Goal: Task Accomplishment & Management: Manage account settings

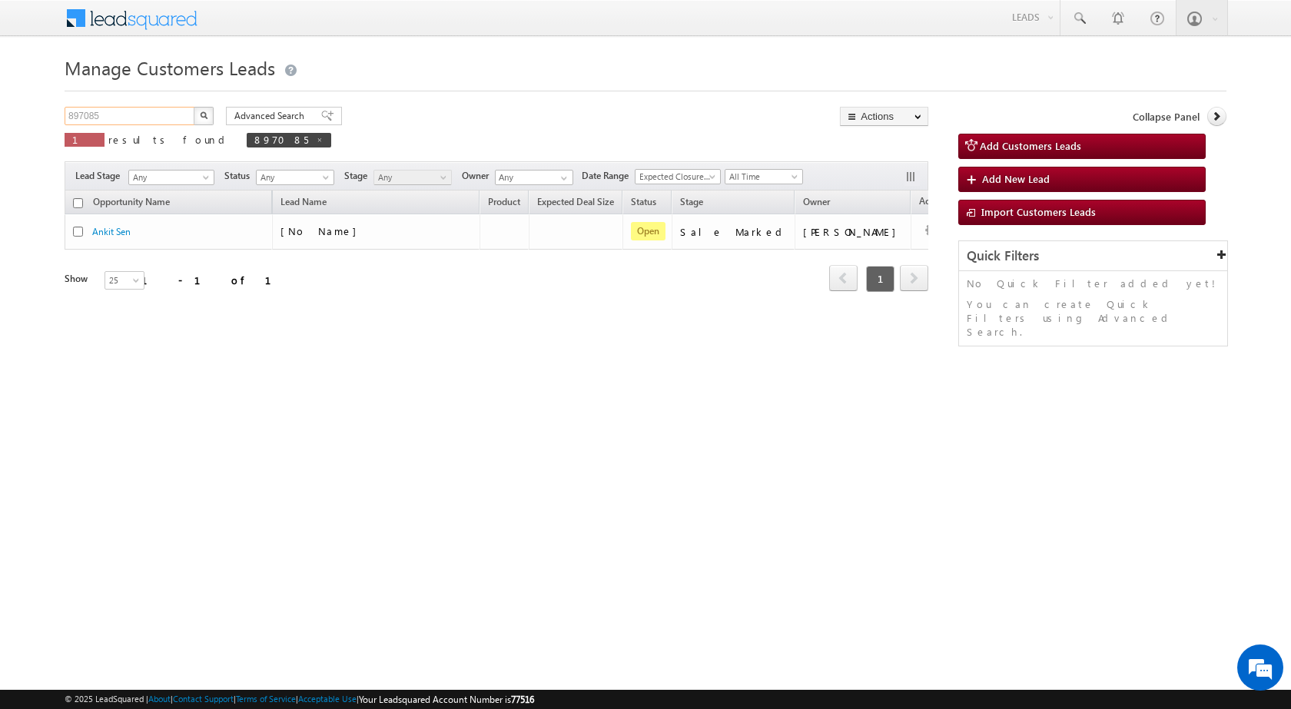
drag, startPoint x: 0, startPoint y: 0, endPoint x: 29, endPoint y: 109, distance: 113.0
click at [29, 109] on body "Menu [PERSON_NAME] sitar a8@ks erve." at bounding box center [645, 218] width 1291 height 436
paste input "932733"
type input "932733"
click at [194, 107] on button "button" at bounding box center [204, 116] width 20 height 18
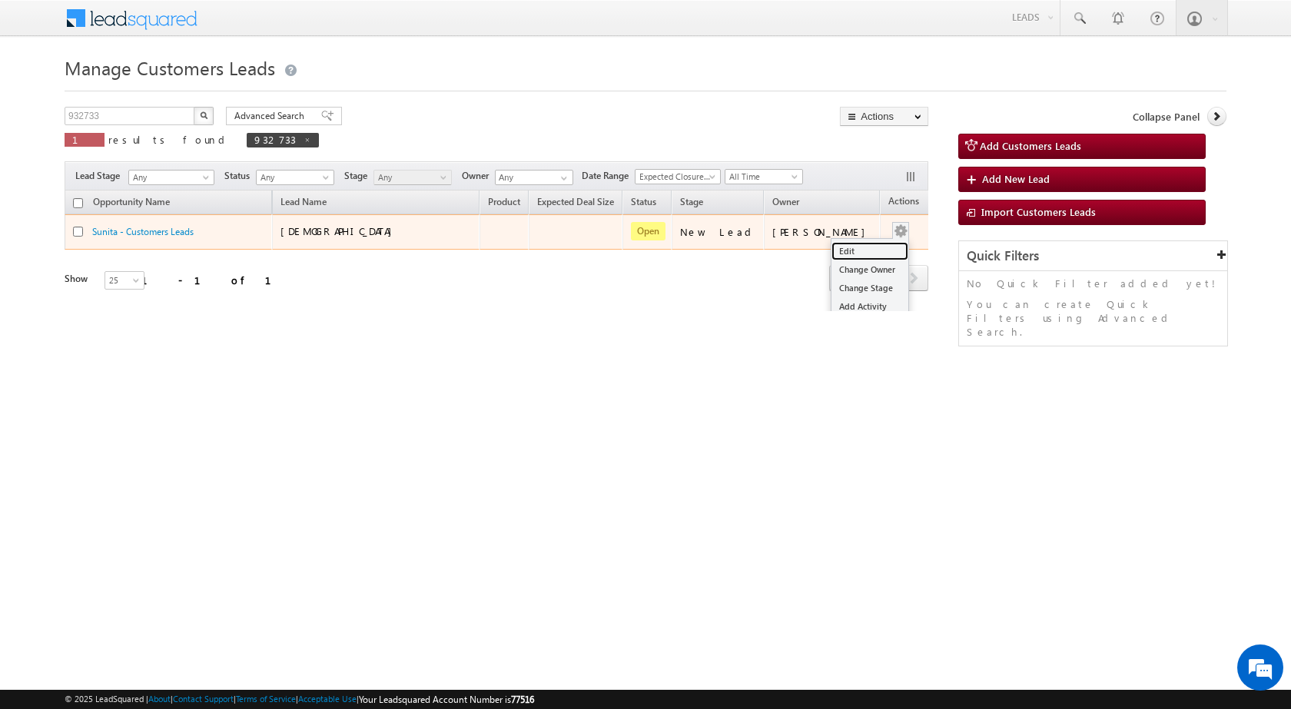
click at [831, 251] on link "Edit" at bounding box center [869, 251] width 77 height 18
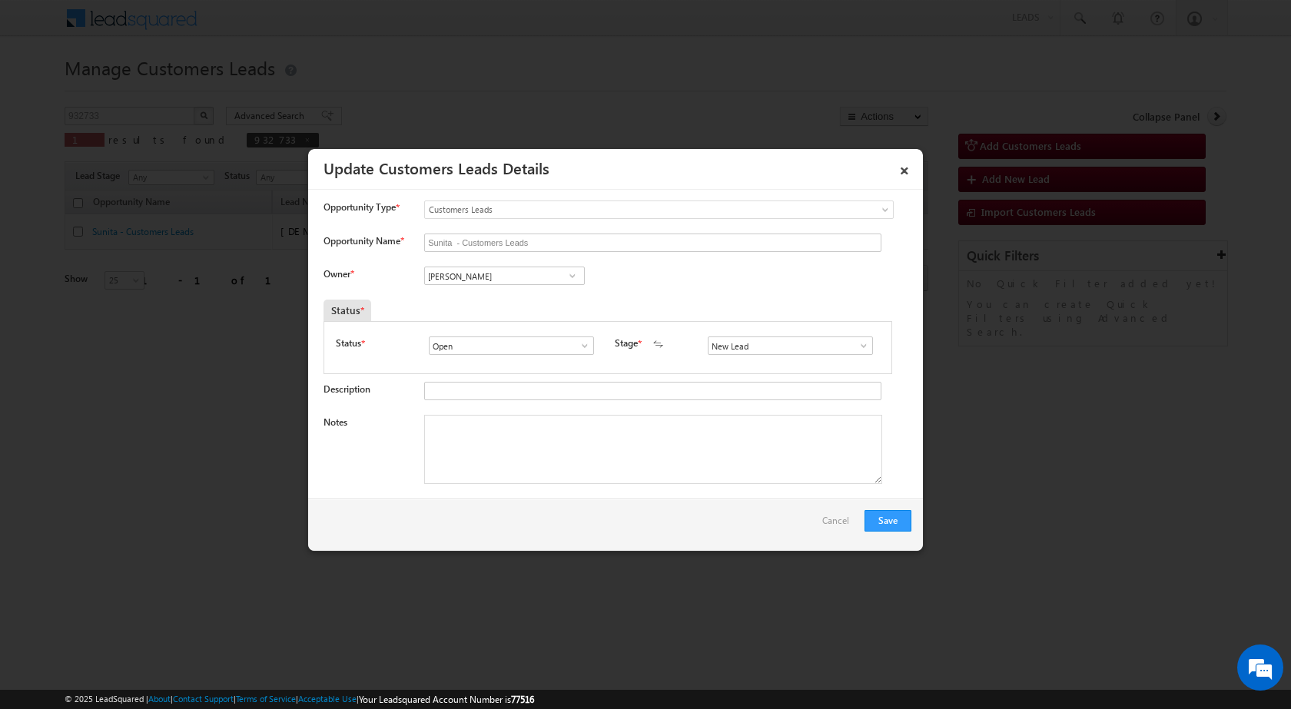
click at [856, 345] on span at bounding box center [863, 346] width 15 height 12
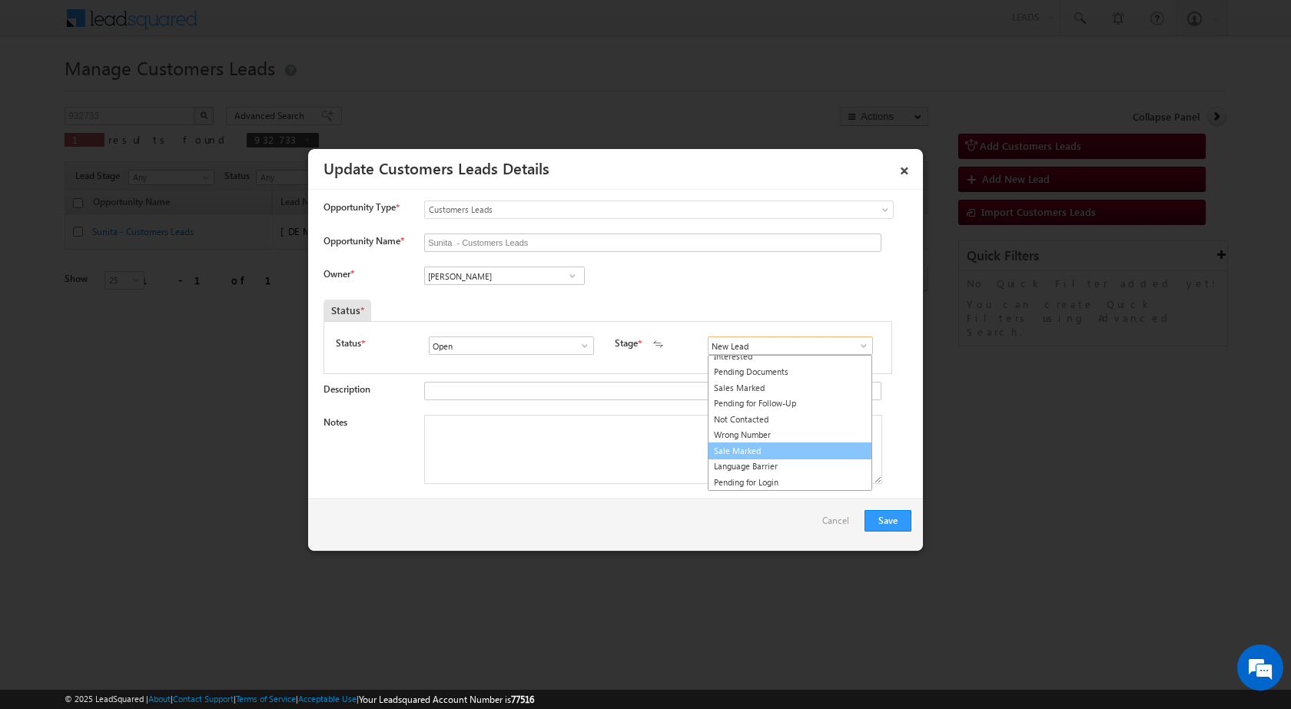
click at [760, 449] on link "Sale Marked" at bounding box center [790, 452] width 164 height 18
type input "Sale Marked"
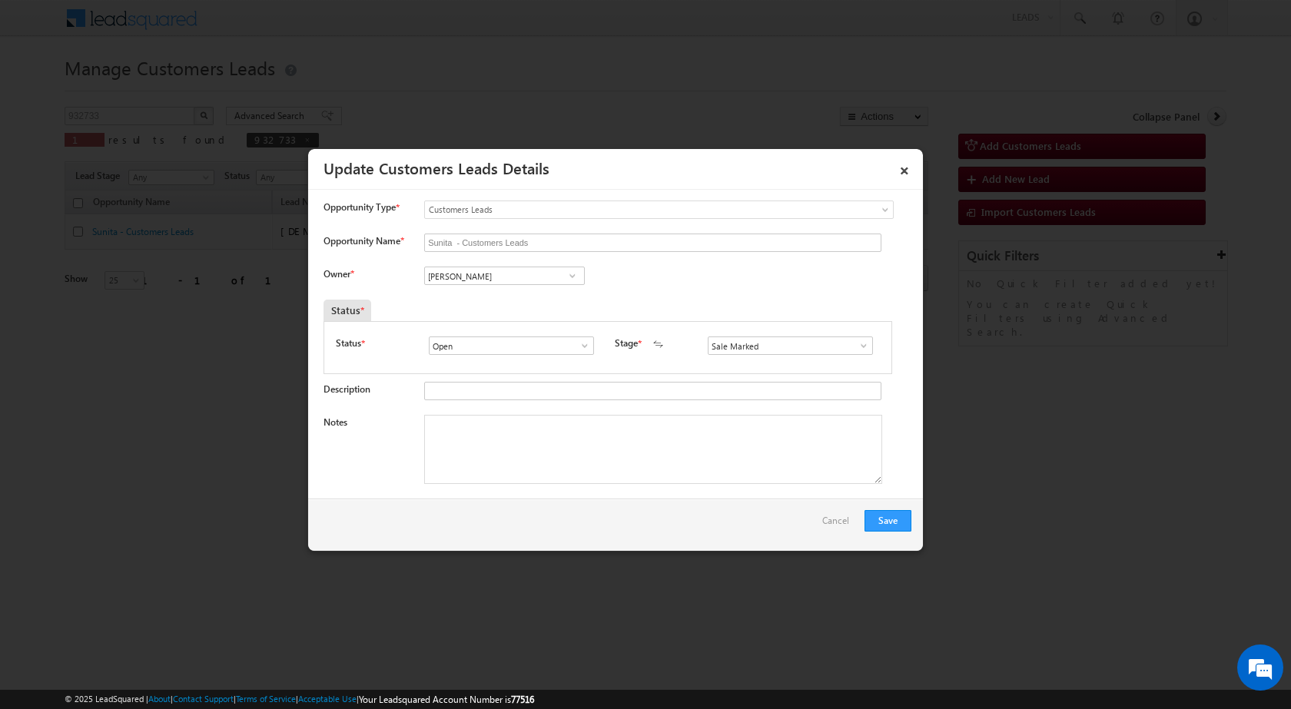
click at [555, 466] on textarea "Notes" at bounding box center [653, 449] width 458 height 69
paste textarea "932733 - WhatsApp Bot-User - [PERSON_NAME] - 9926664934 - TOP-UP 4 LAC - UJJAIN"
type textarea "932733 - WhatsApp Bot-User - [PERSON_NAME] - 9926664934 - TOP-UP 4 LAC - UJJAIN"
click at [549, 515] on div "Save Cancel" at bounding box center [615, 525] width 615 height 52
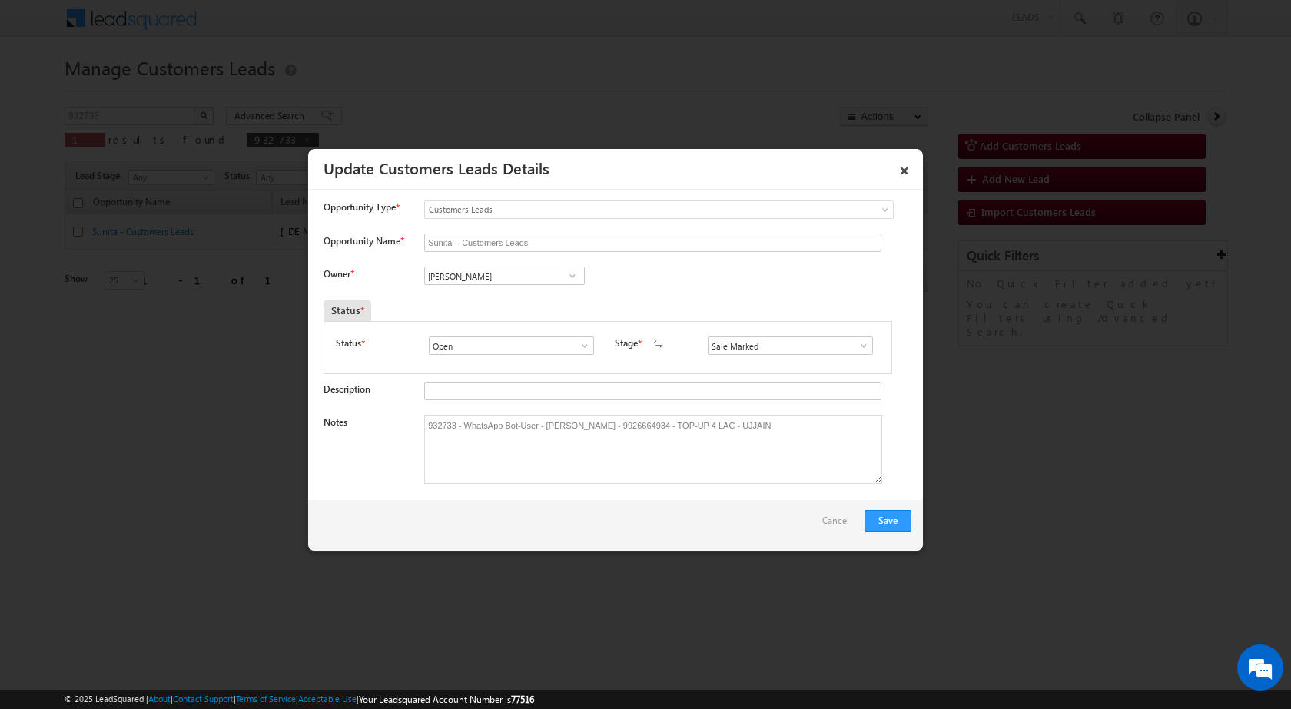
click at [533, 287] on div "[PERSON_NAME] [PERSON_NAME] [PERSON_NAME]" at bounding box center [517, 278] width 186 height 22
click at [524, 270] on input "[PERSON_NAME]" at bounding box center [504, 276] width 161 height 18
paste input "[EMAIL_ADDRESS][PERSON_NAME][DOMAIN_NAME]"
click at [488, 305] on span "[EMAIL_ADDRESS][PERSON_NAME][DOMAIN_NAME]" at bounding box center [499, 306] width 138 height 12
type input "[PERSON_NAME]"
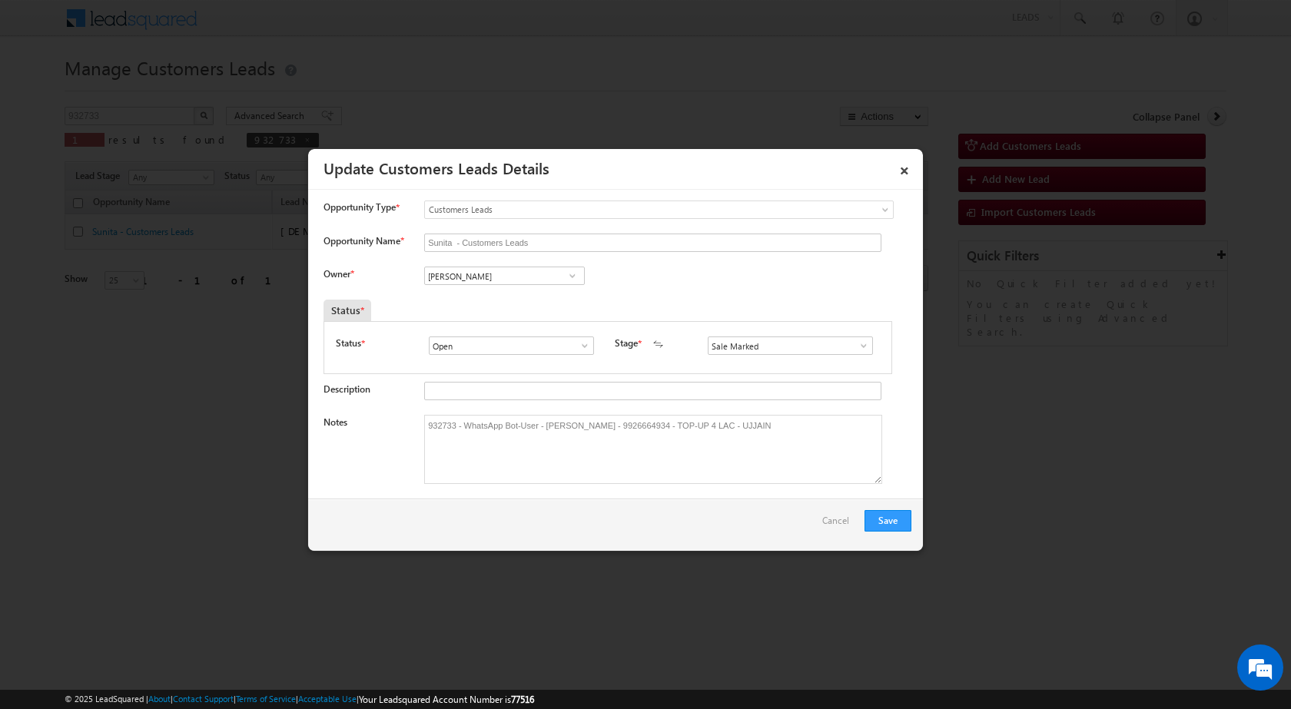
click at [686, 284] on div "Owner * Vikas Halwai Vikas Halwai Vikas Halwai [PERSON_NAME] [PERSON_NAME] 35dc…" at bounding box center [618, 279] width 588 height 25
drag, startPoint x: 672, startPoint y: 534, endPoint x: 688, endPoint y: 534, distance: 16.1
click at [672, 534] on div "Save Cancel" at bounding box center [615, 525] width 615 height 52
click at [883, 527] on button "Save" at bounding box center [887, 521] width 47 height 22
